Goal: Find specific page/section: Find specific page/section

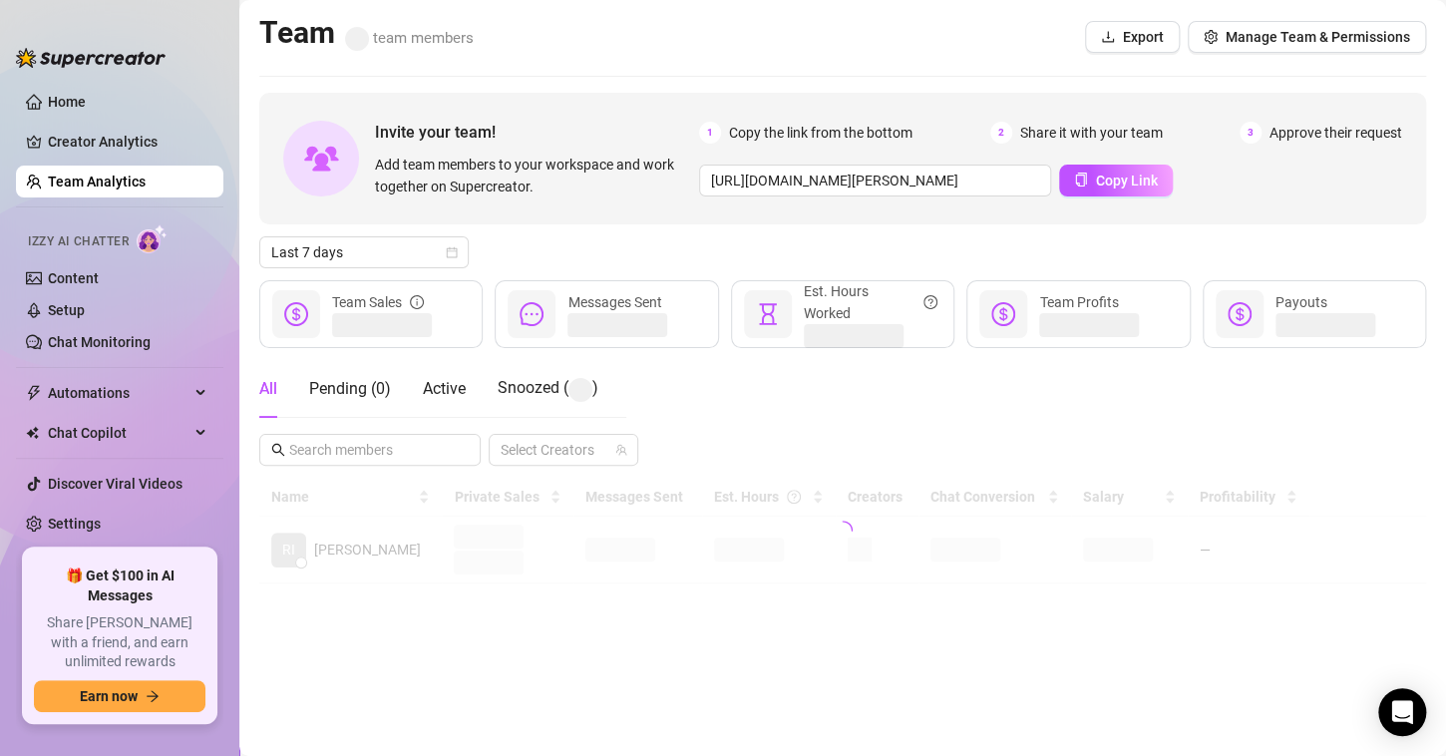
click at [898, 525] on div at bounding box center [842, 531] width 1167 height 106
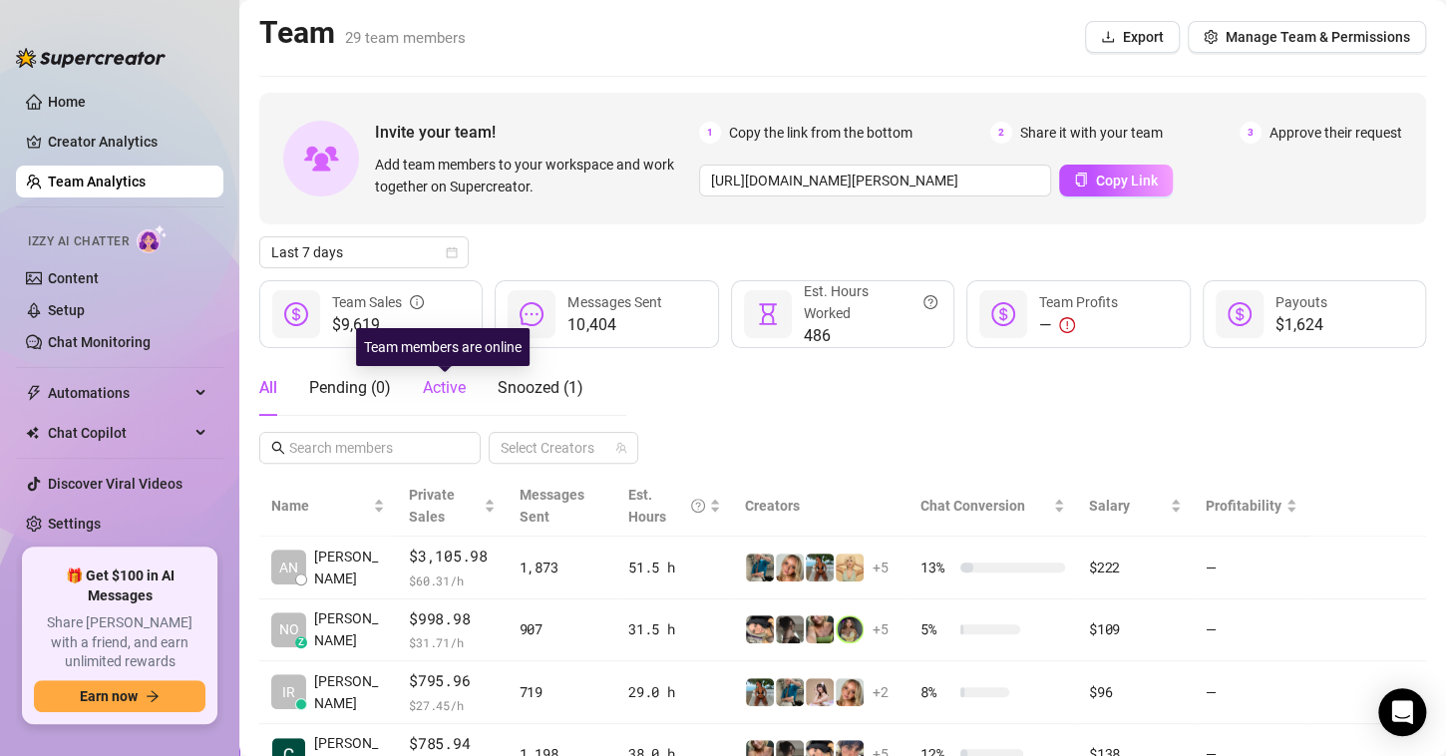
click at [435, 389] on span "Active" at bounding box center [444, 387] width 43 height 19
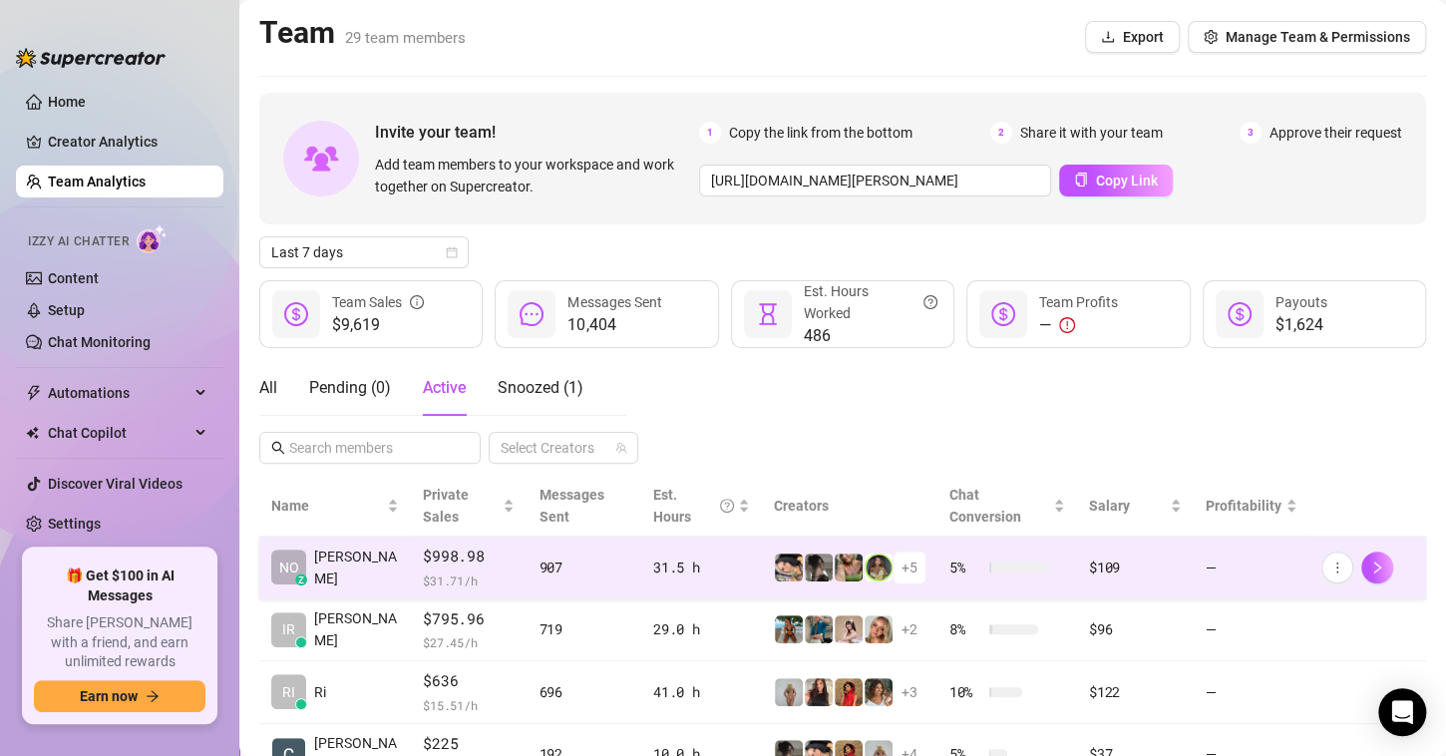
scroll to position [66, 0]
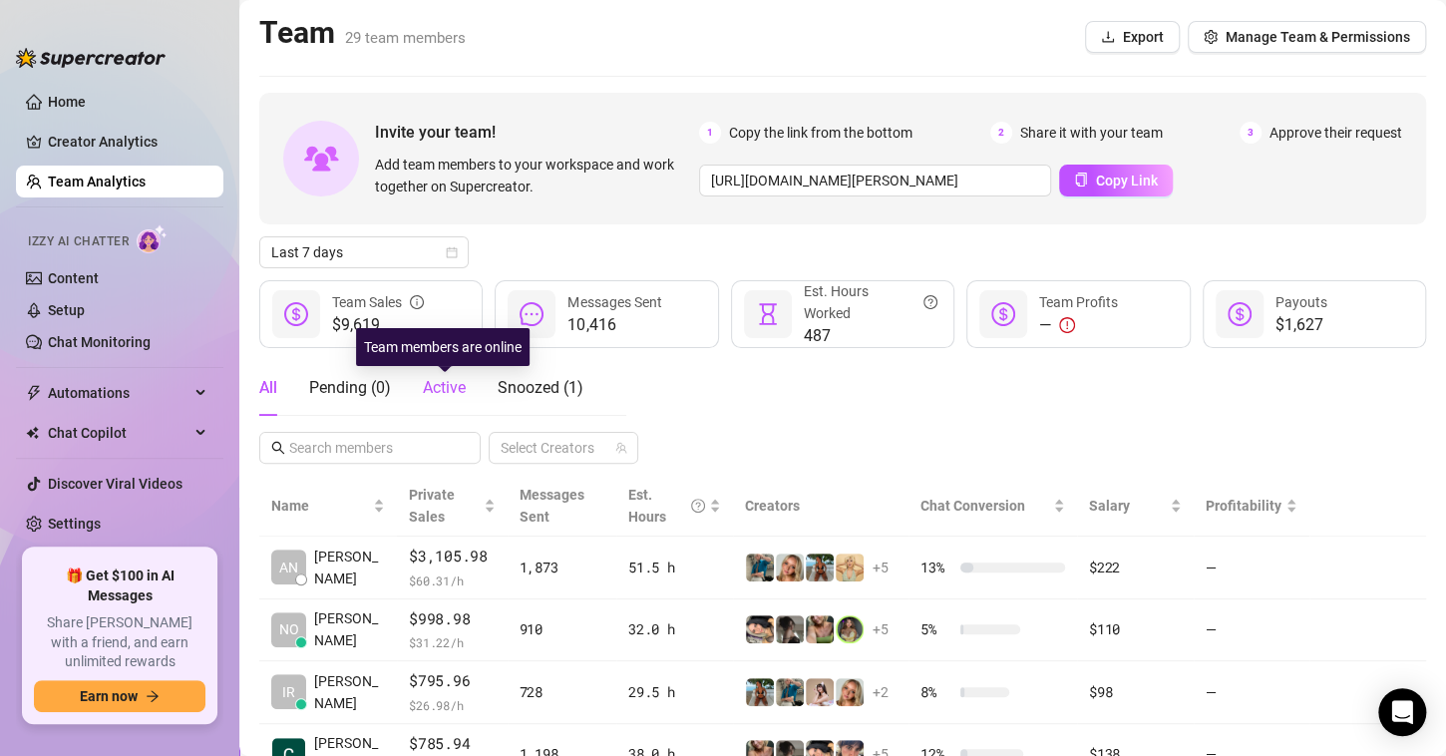
click at [426, 384] on span "Active" at bounding box center [444, 387] width 43 height 19
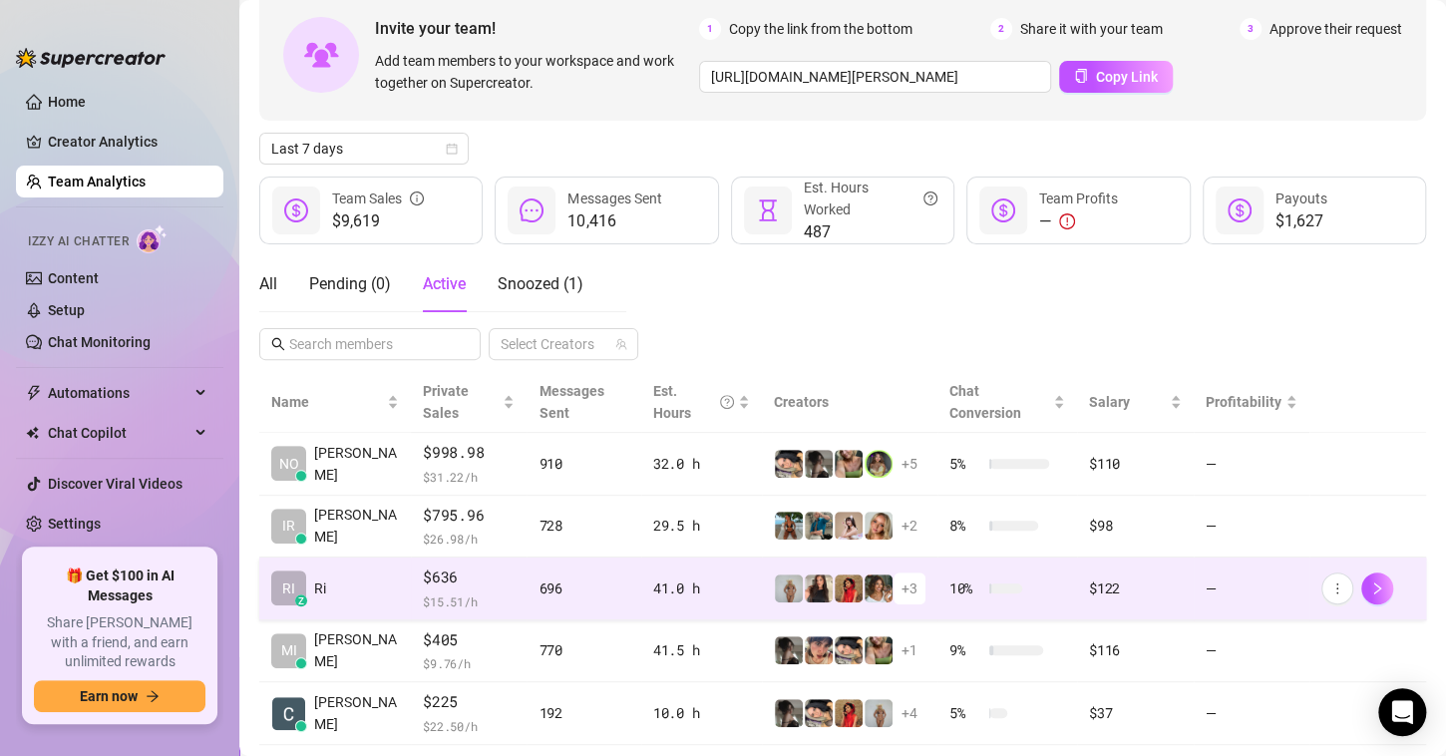
scroll to position [150, 0]
